Goal: Information Seeking & Learning: Learn about a topic

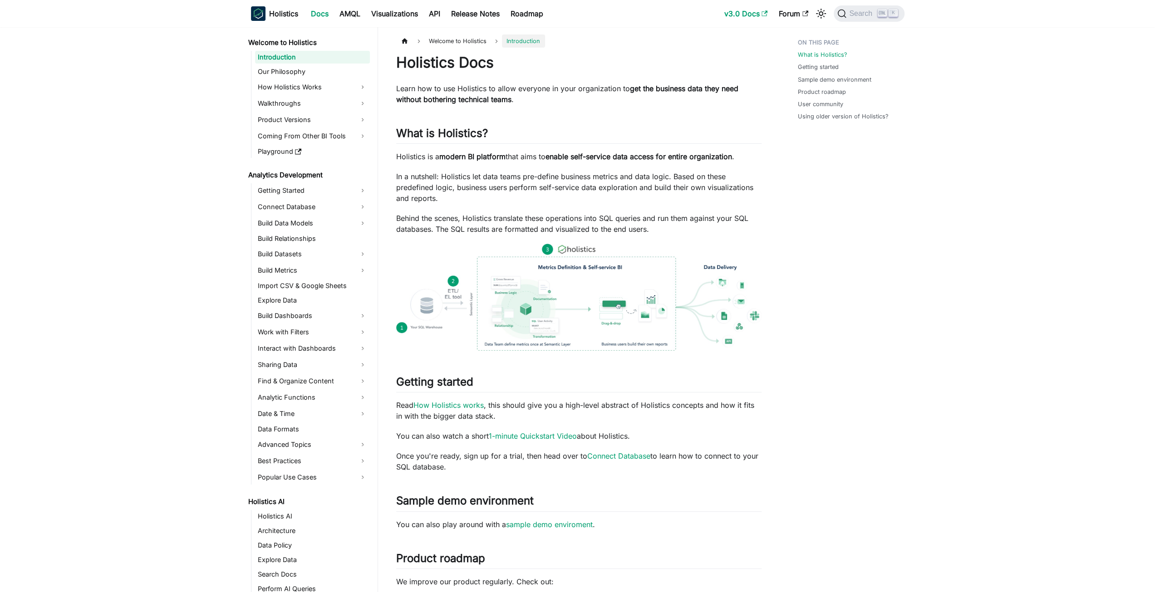
click at [755, 14] on link "v3.0 Docs" at bounding box center [746, 13] width 54 height 15
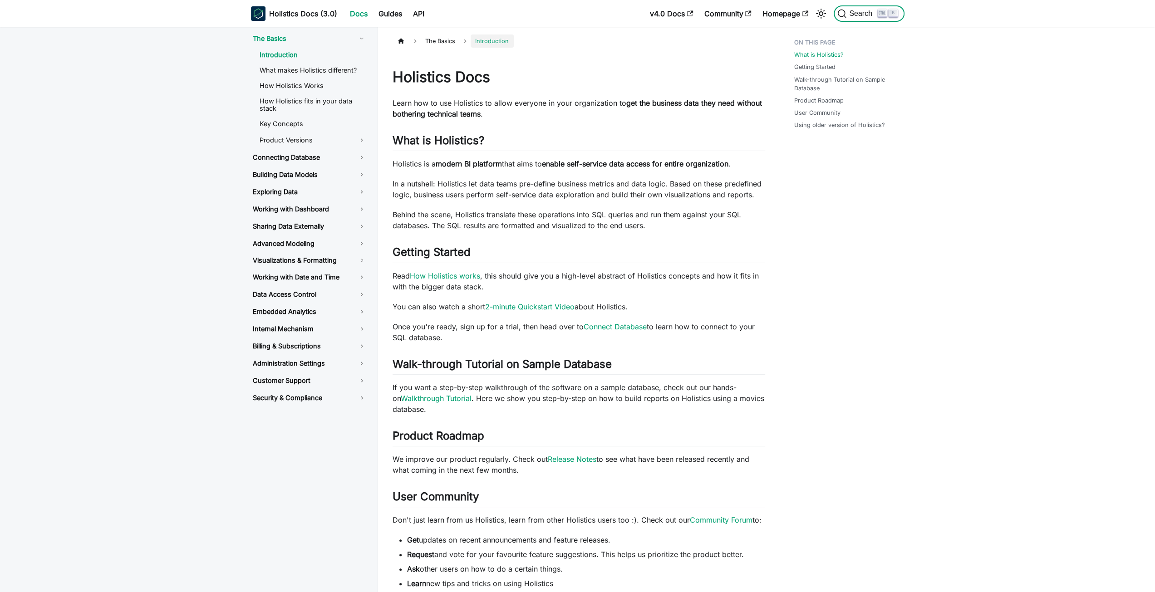
click at [854, 14] on span "Search" at bounding box center [861, 14] width 31 height 8
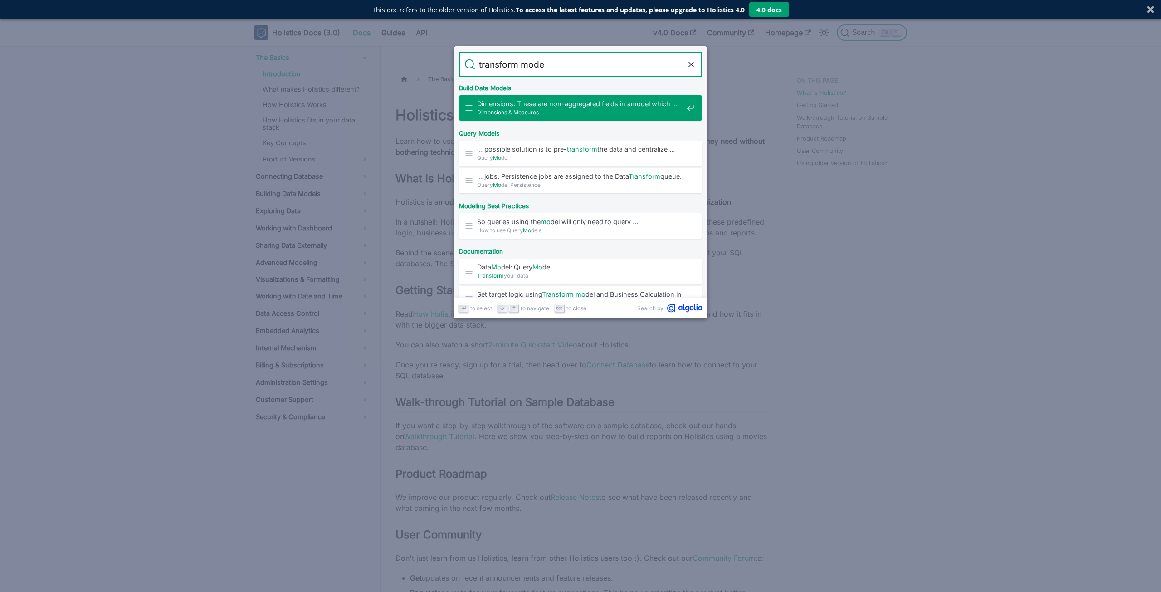
type input "transform model"
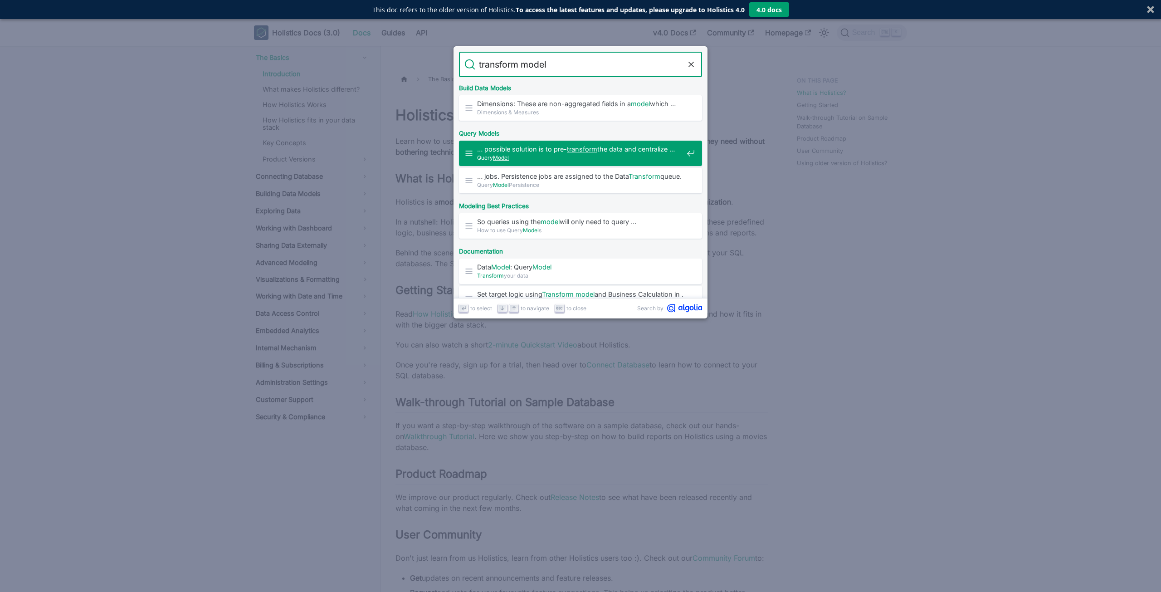
click at [633, 152] on span "… possible solution is to pre- transform the data and centralize …" at bounding box center [580, 149] width 206 height 9
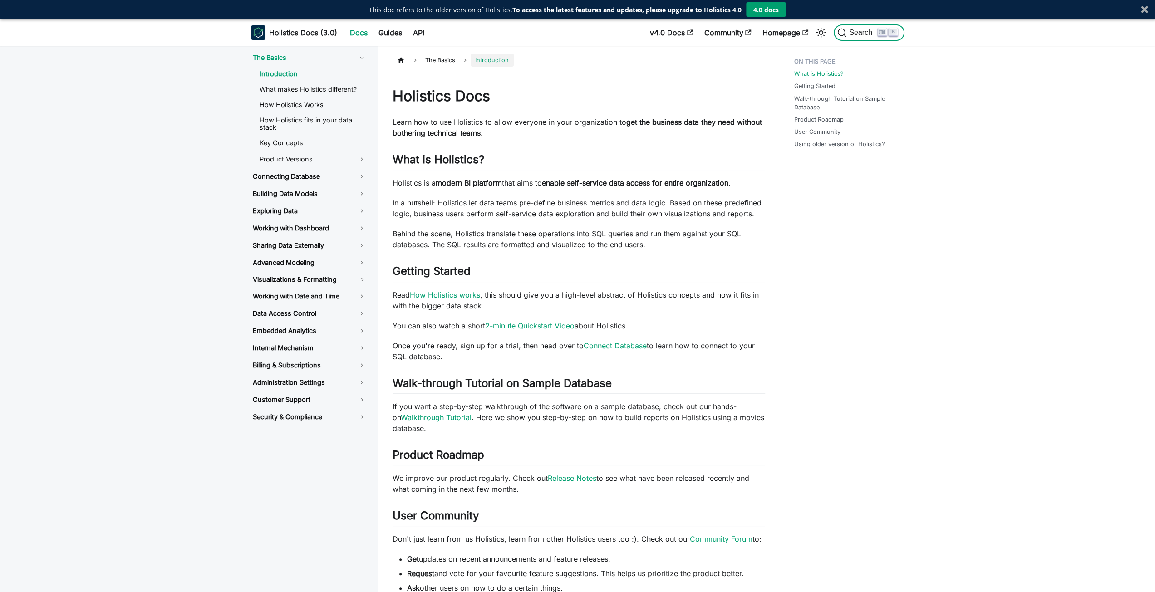
click at [856, 29] on span "Search" at bounding box center [861, 33] width 31 height 8
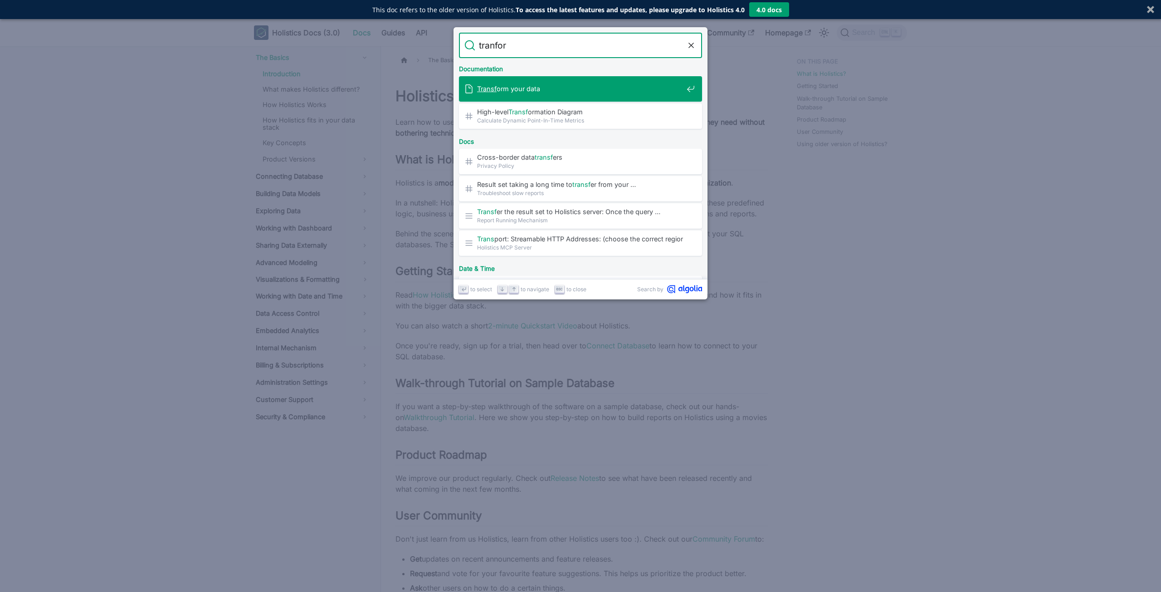
type input "tranform"
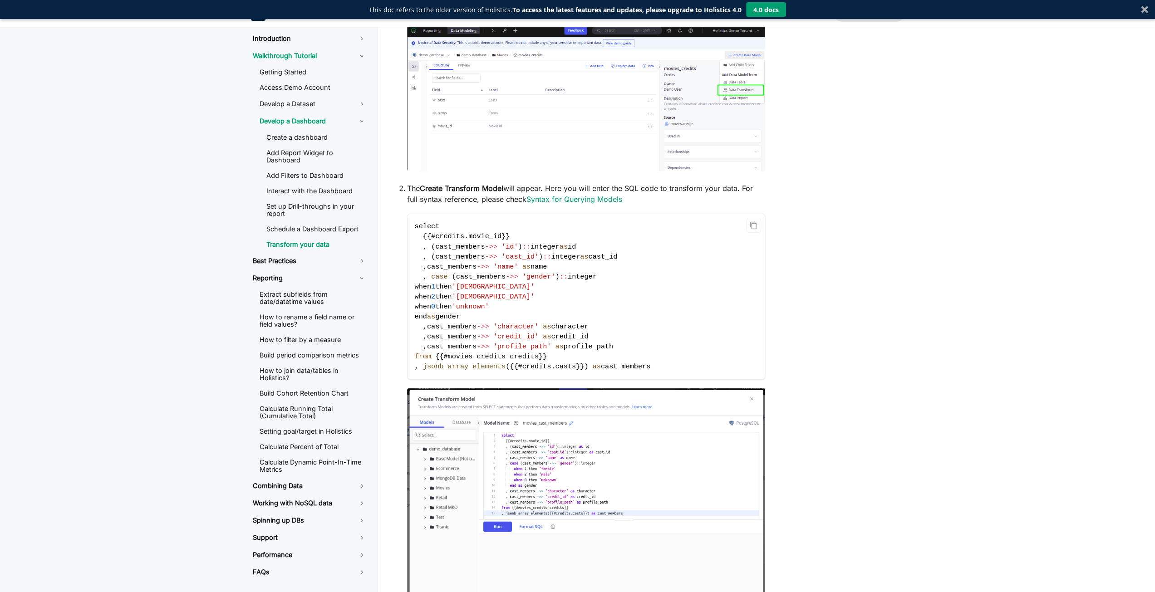
scroll to position [363, 0]
